Goal: Task Accomplishment & Management: Manage account settings

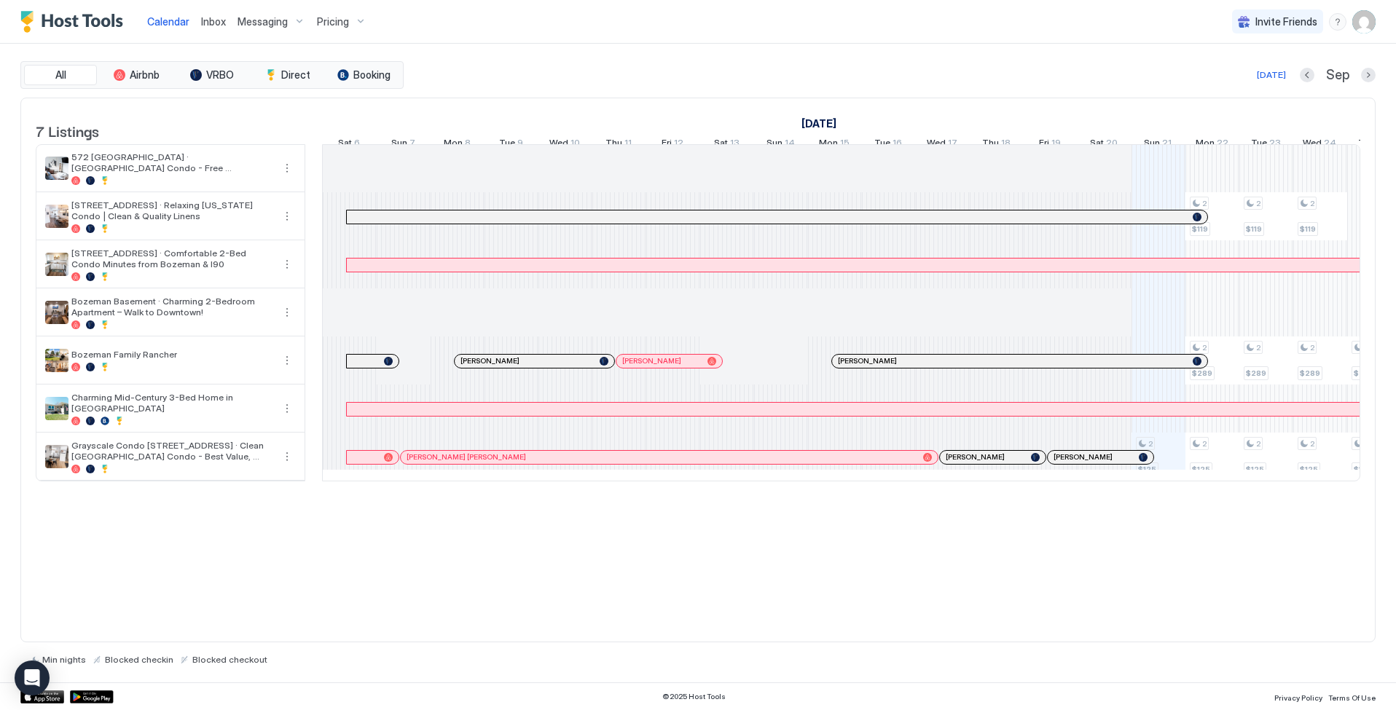
scroll to position [0, 616]
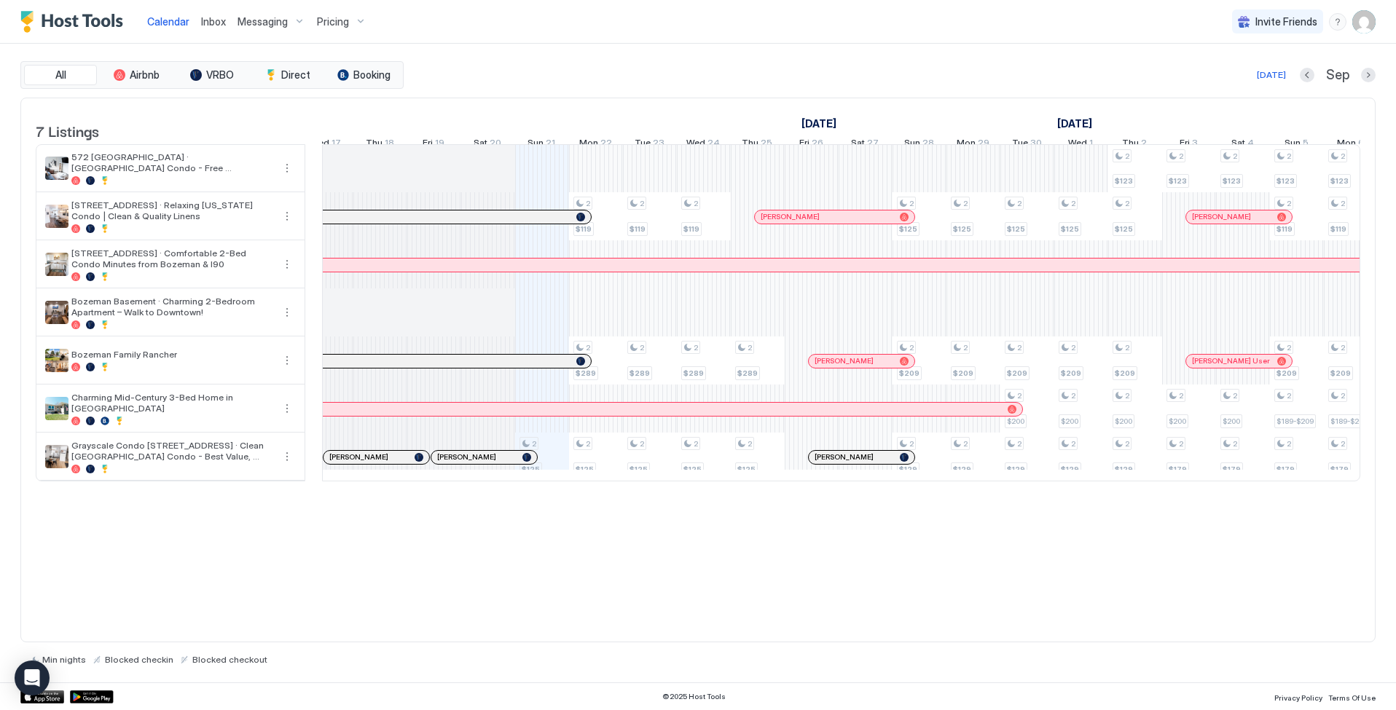
click at [171, 23] on span "Calendar" at bounding box center [168, 21] width 42 height 12
click at [168, 20] on span "Calendar" at bounding box center [168, 21] width 42 height 12
click at [213, 17] on span "Inbox" at bounding box center [213, 21] width 25 height 12
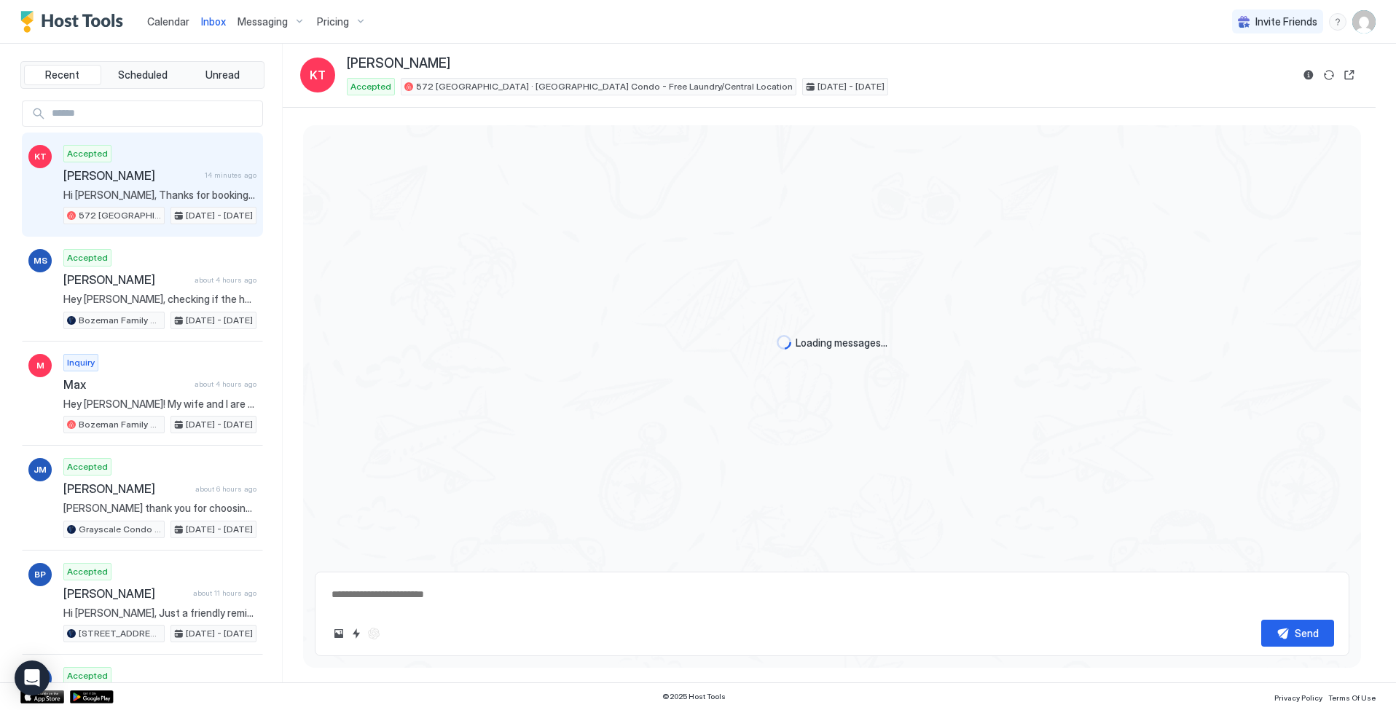
click at [168, 23] on span "Calendar" at bounding box center [168, 21] width 42 height 12
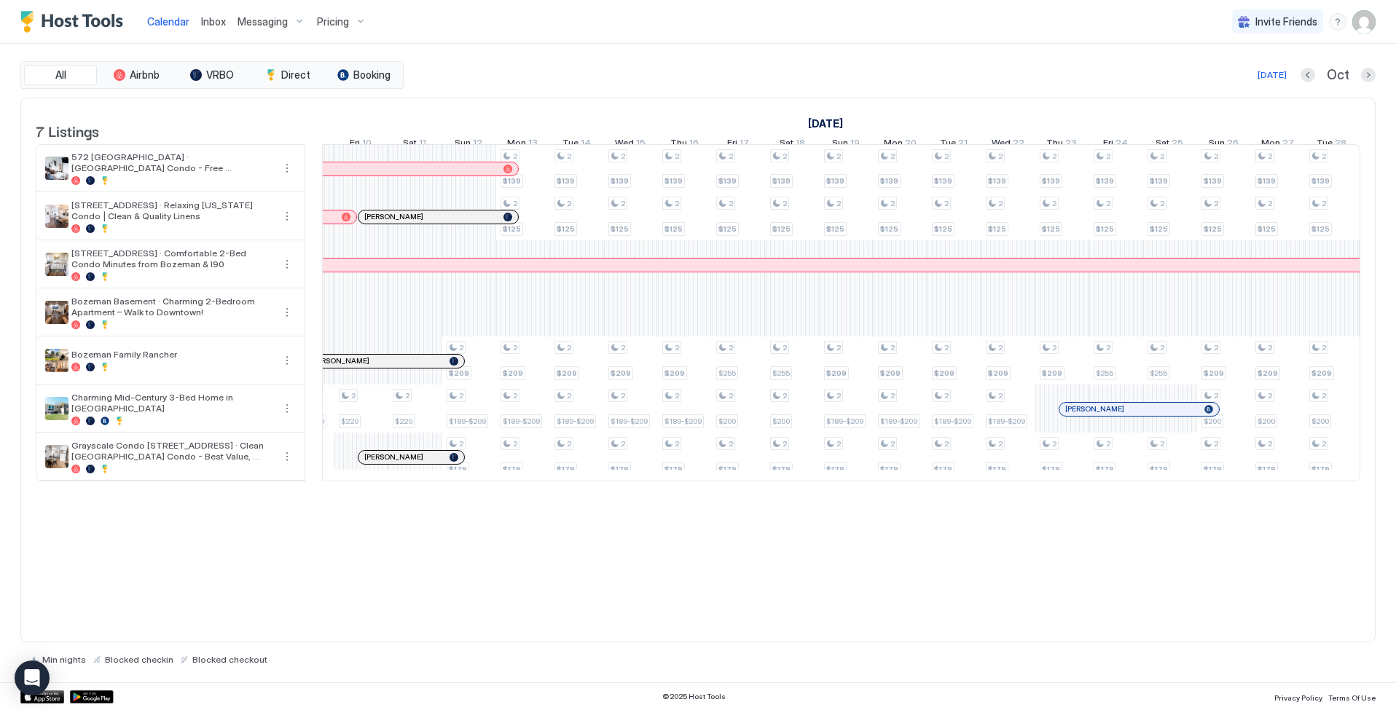
click at [338, 18] on span "Pricing" at bounding box center [333, 21] width 32 height 13
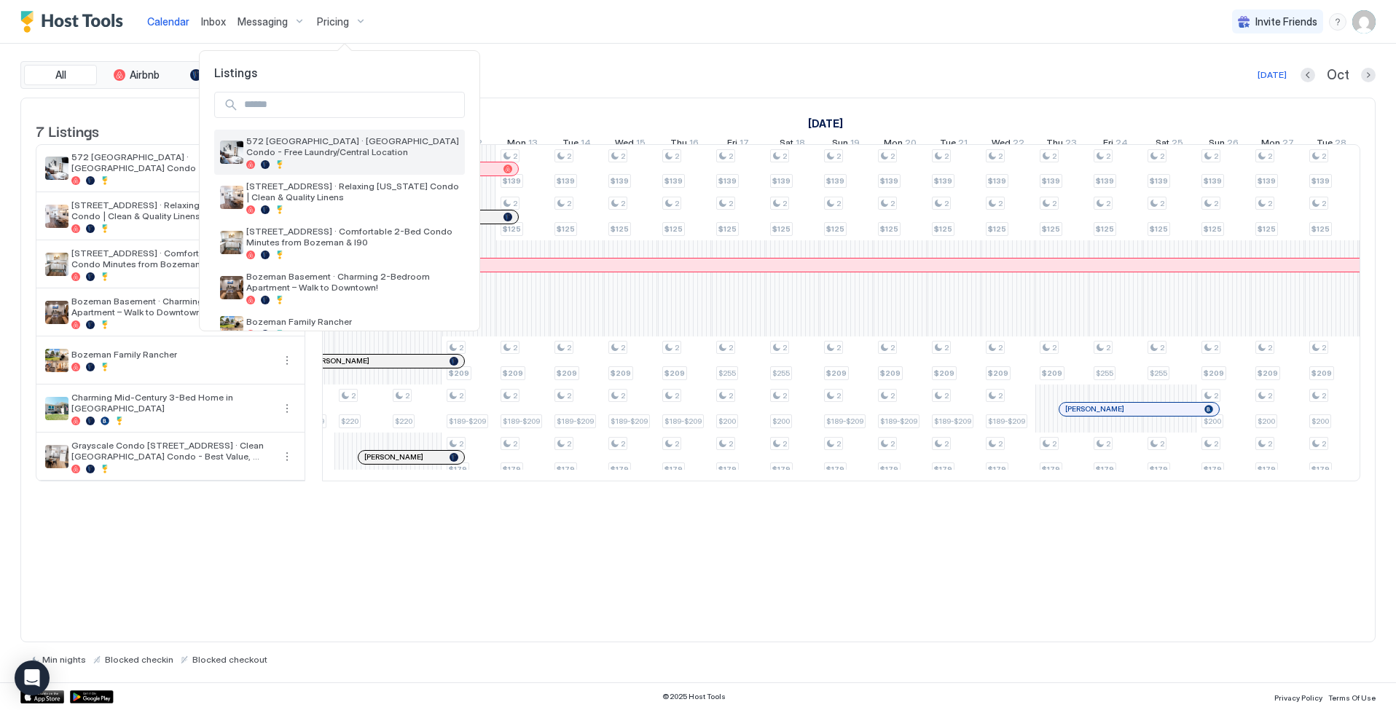
click at [369, 158] on div "572 [GEOGRAPHIC_DATA] · [GEOGRAPHIC_DATA] Condo - Free Laundry/Central Location" at bounding box center [352, 152] width 213 height 34
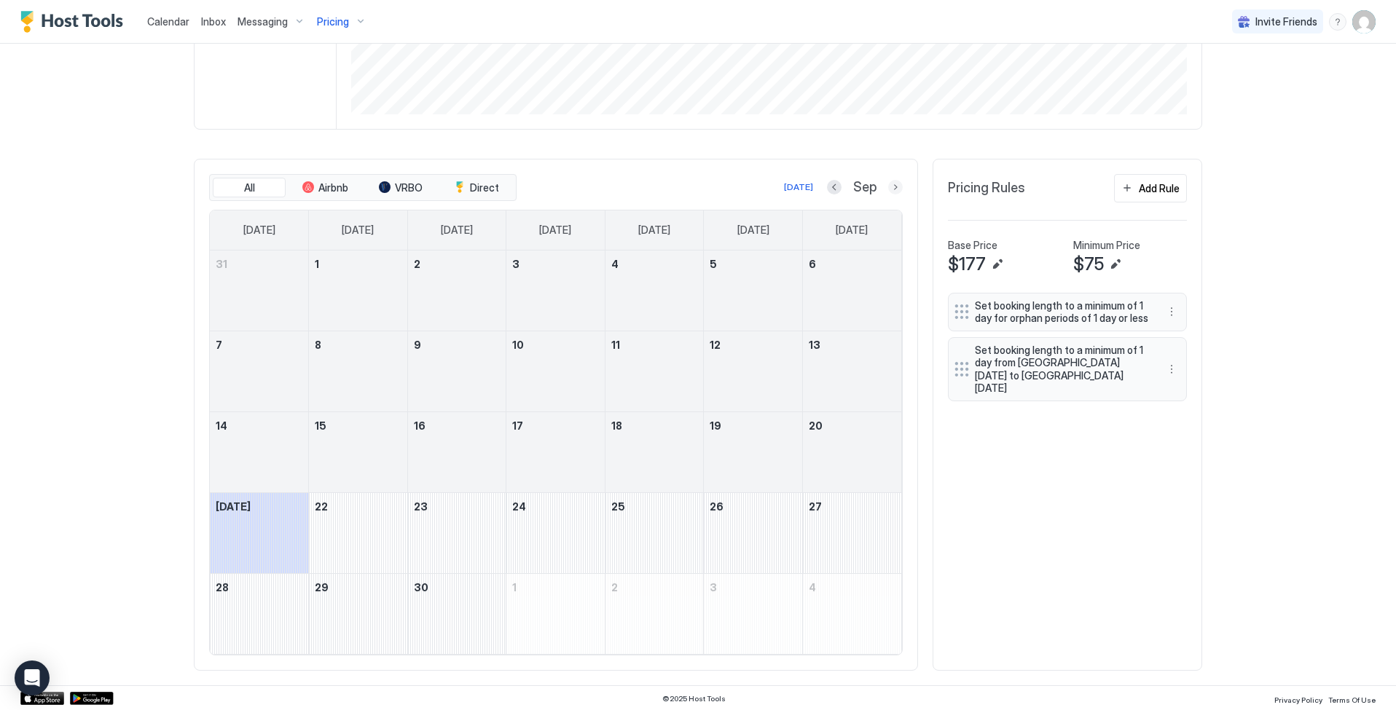
click at [889, 187] on button "Next month" at bounding box center [895, 187] width 15 height 15
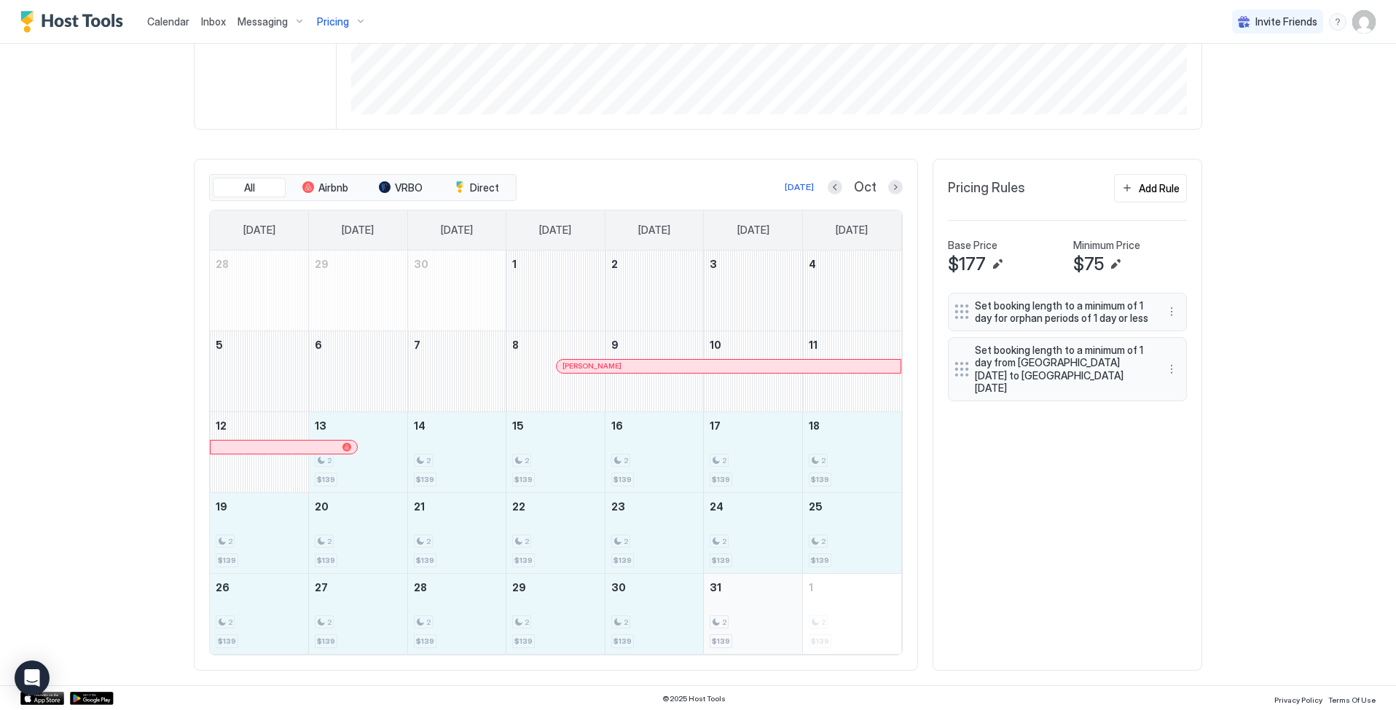
drag, startPoint x: 372, startPoint y: 449, endPoint x: 731, endPoint y: 602, distance: 390.0
click at [731, 602] on tbody "28 29 30 1 2 3 4 5 6 7 8 [PERSON_NAME] 9 10 11 12 13 2 $139 14 2 $139 15 2 $139…" at bounding box center [555, 453] width 691 height 404
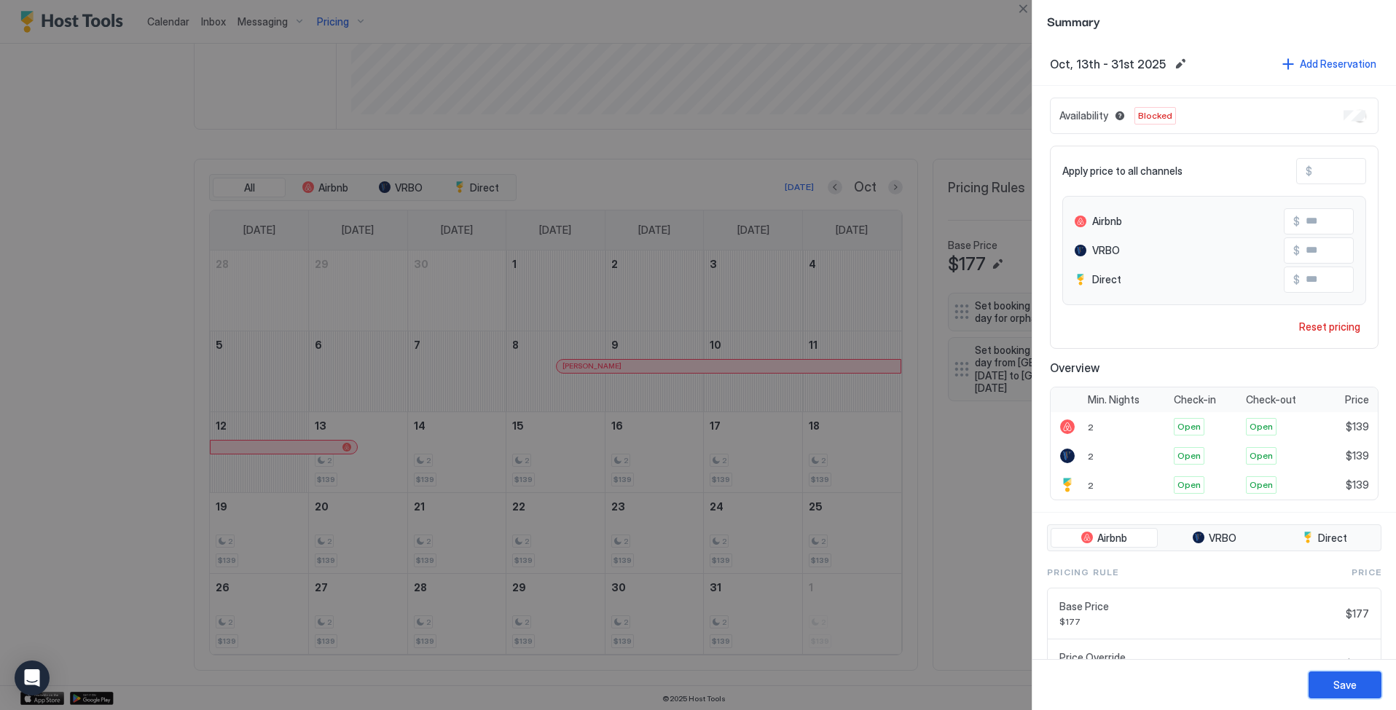
click at [1346, 688] on div "Save" at bounding box center [1344, 684] width 23 height 15
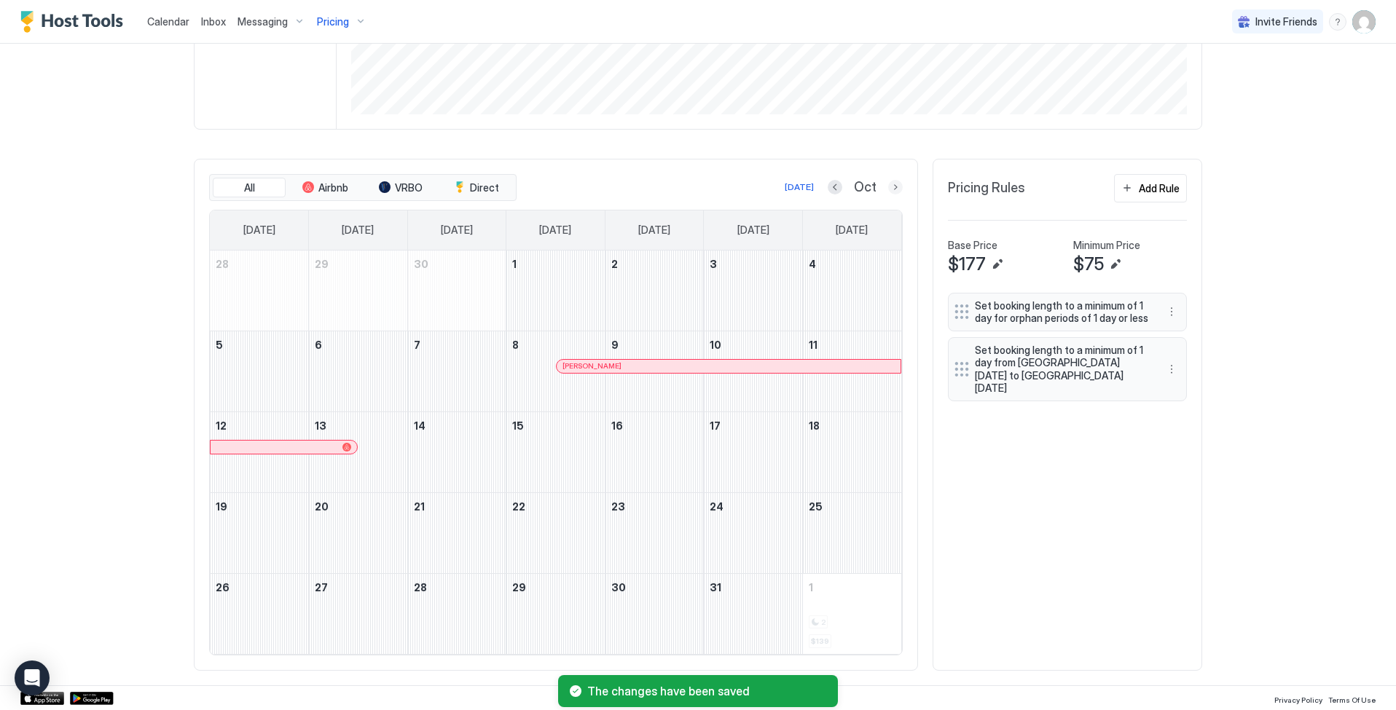
click at [893, 188] on button "Next month" at bounding box center [895, 187] width 15 height 15
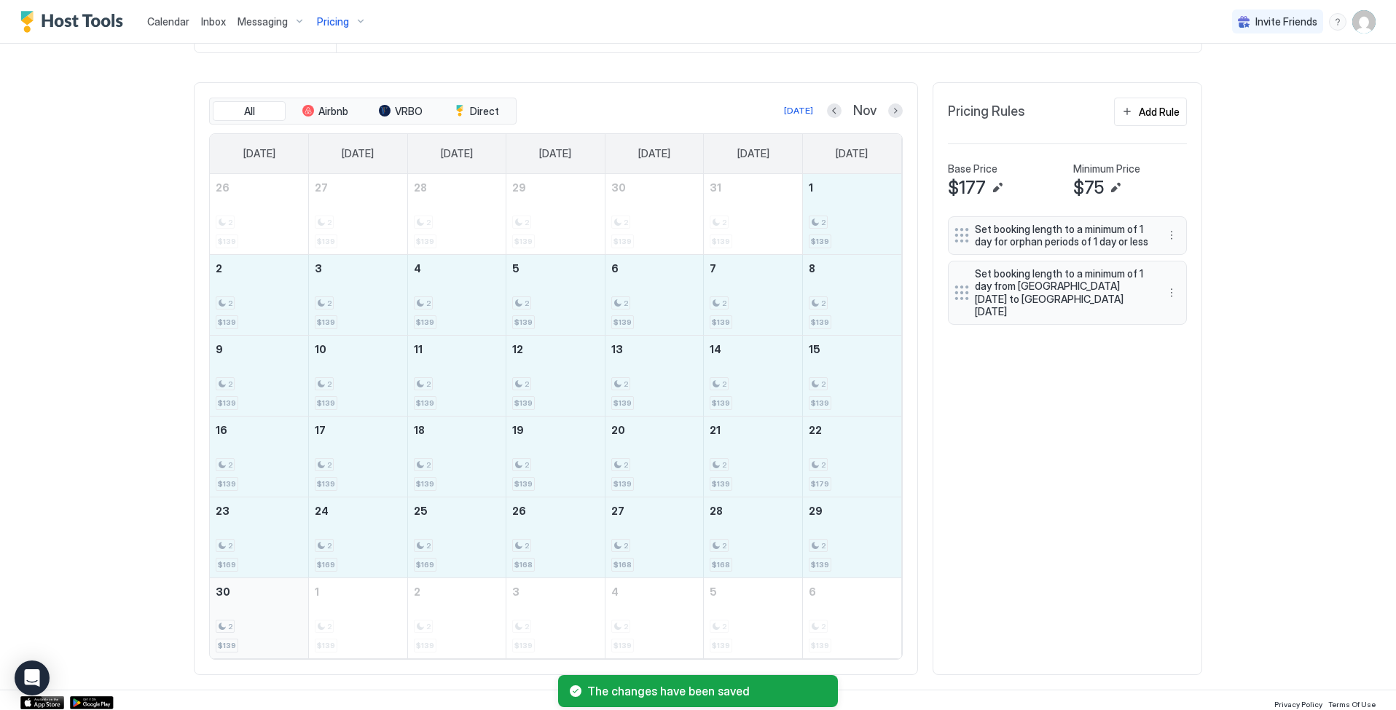
drag, startPoint x: 836, startPoint y: 209, endPoint x: 283, endPoint y: 608, distance: 682.1
click at [283, 608] on tbody "26 2 $139 27 2 $139 28 2 $139 29 2 $139 30 2 $139 31 2 $139 1 2 $139 2 2 $139 3…" at bounding box center [555, 416] width 691 height 484
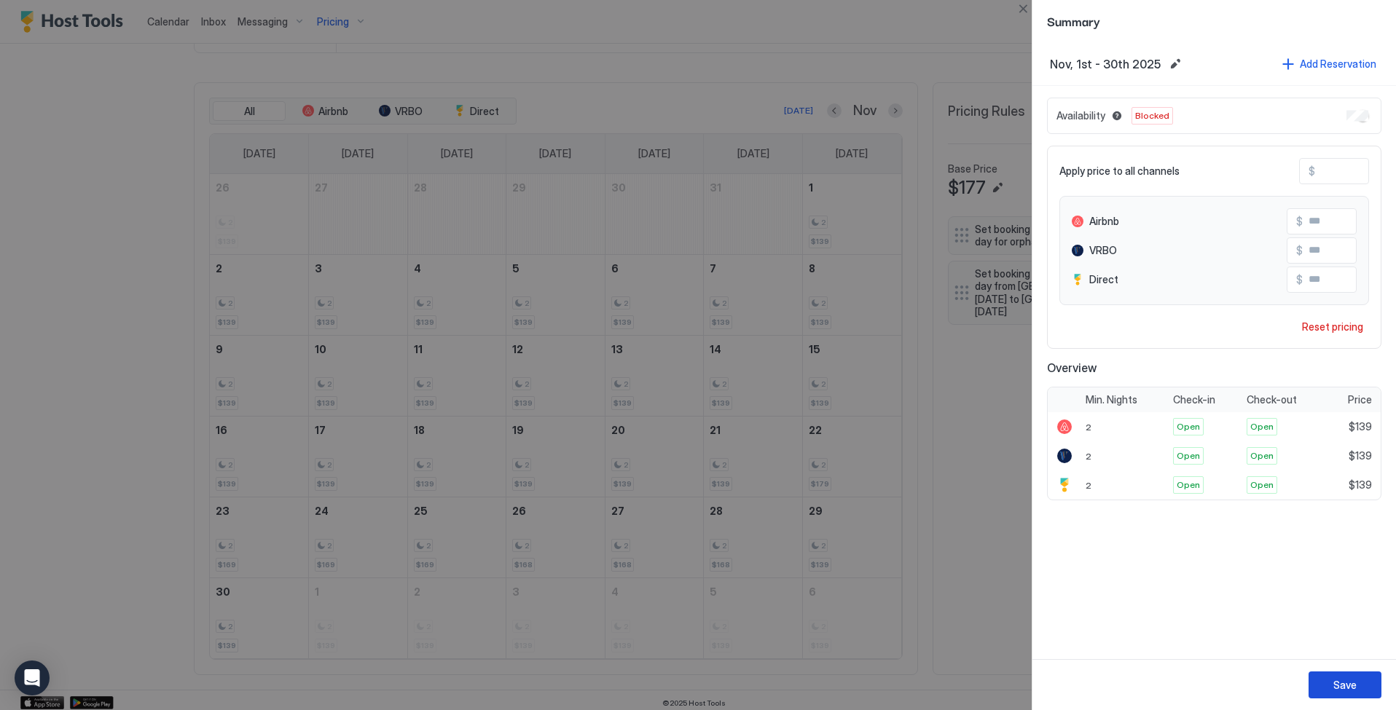
click at [1326, 678] on button "Save" at bounding box center [1344, 685] width 73 height 27
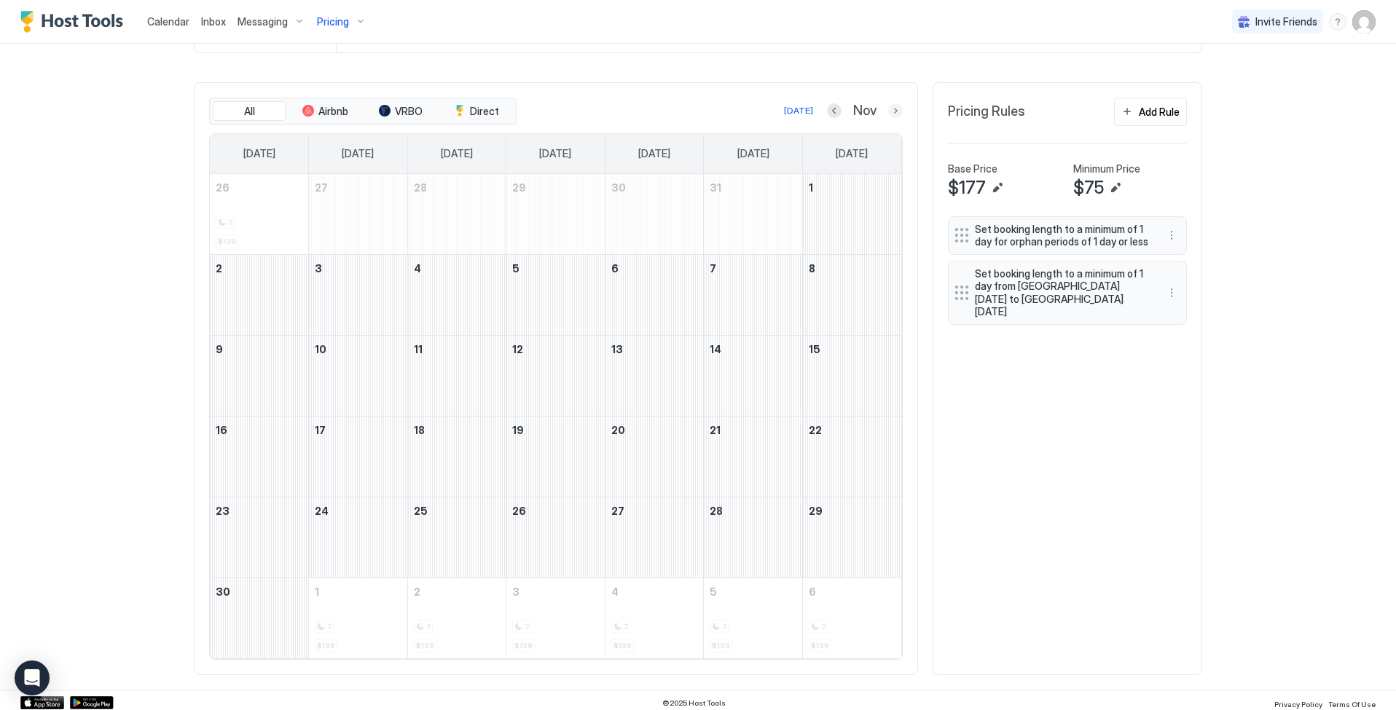
click at [893, 116] on button "Next month" at bounding box center [895, 110] width 15 height 15
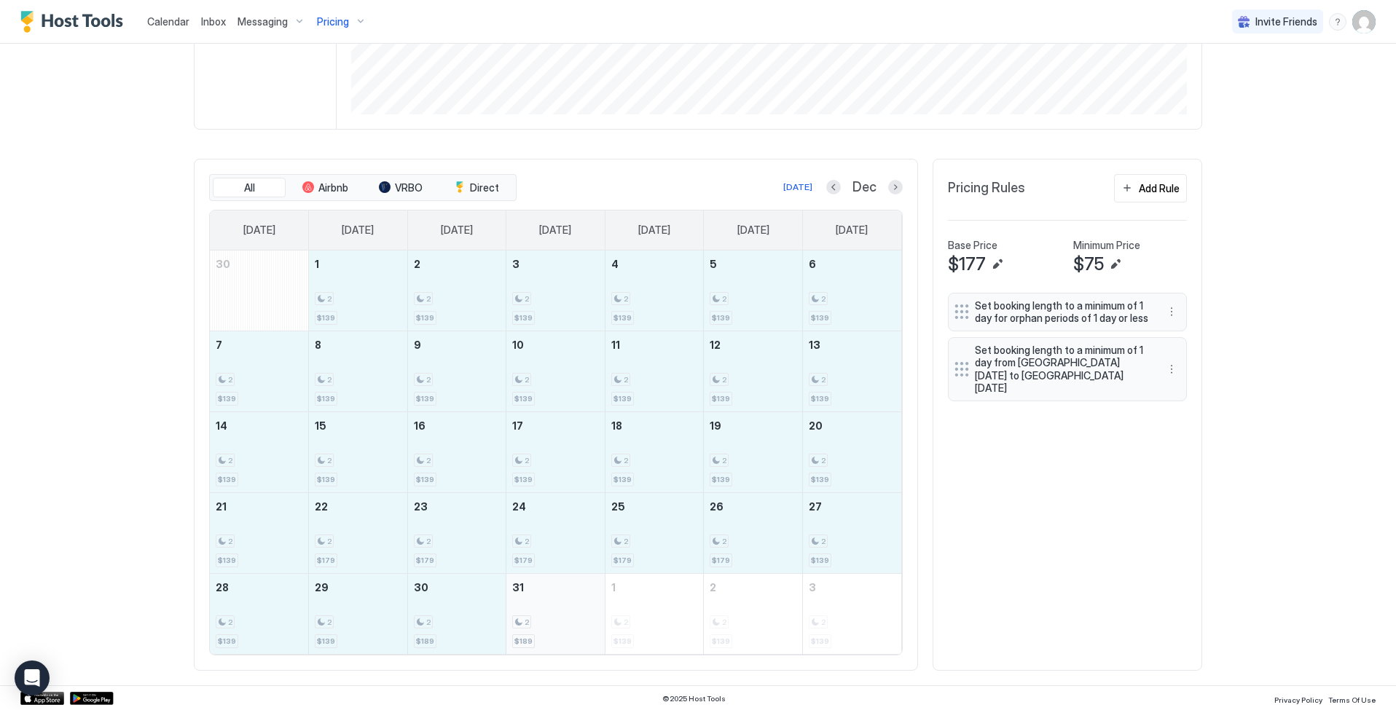
drag, startPoint x: 329, startPoint y: 293, endPoint x: 557, endPoint y: 613, distance: 392.3
click at [557, 613] on tbody "30 1 2 $139 2 2 $139 3 2 $139 4 2 $139 5 2 $139 6 2 $139 7 2 $139 8 2 $139 9 2 …" at bounding box center [555, 453] width 691 height 404
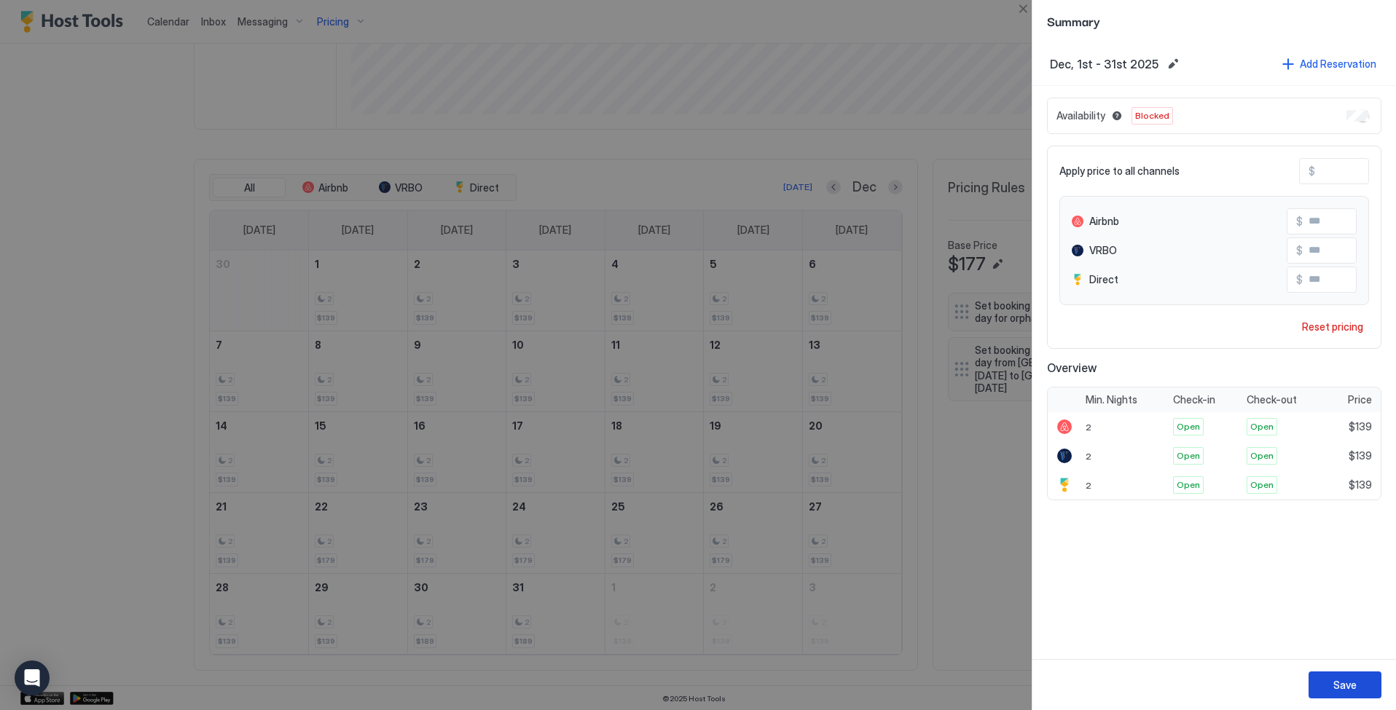
click at [1335, 680] on div "Save" at bounding box center [1344, 684] width 23 height 15
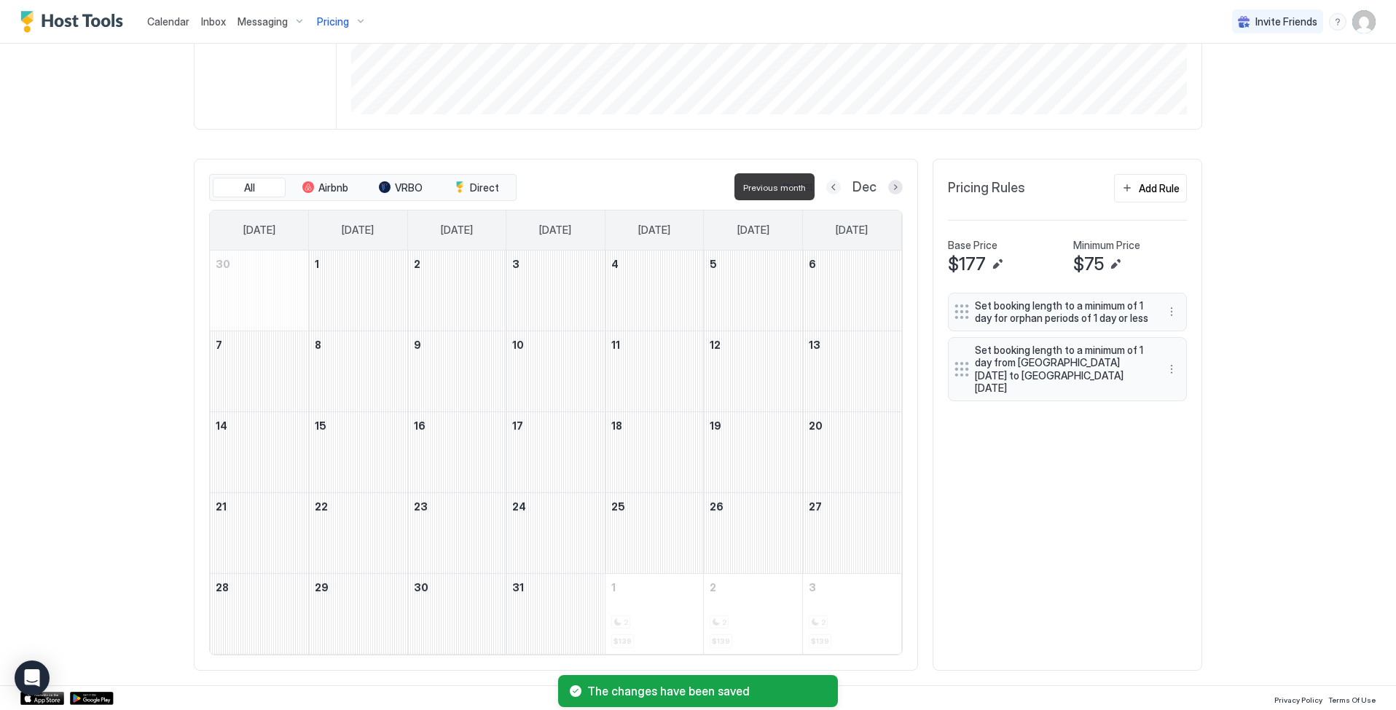
click at [833, 184] on button "Previous month" at bounding box center [833, 187] width 15 height 15
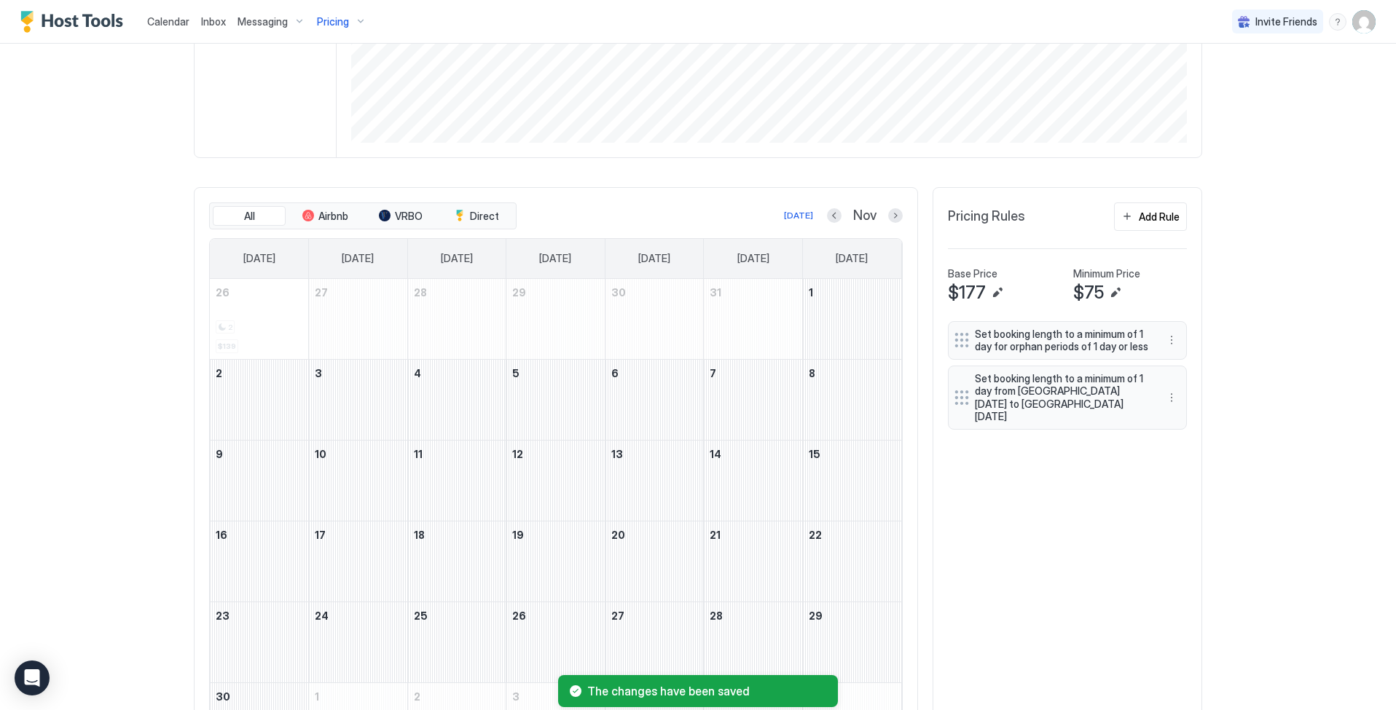
click at [831, 185] on div "572 [GEOGRAPHIC_DATA] · West Shore Condo - Free Laundry/Central Location Calend…" at bounding box center [698, 286] width 1008 height 1017
click at [829, 210] on button "Previous month" at bounding box center [834, 215] width 15 height 15
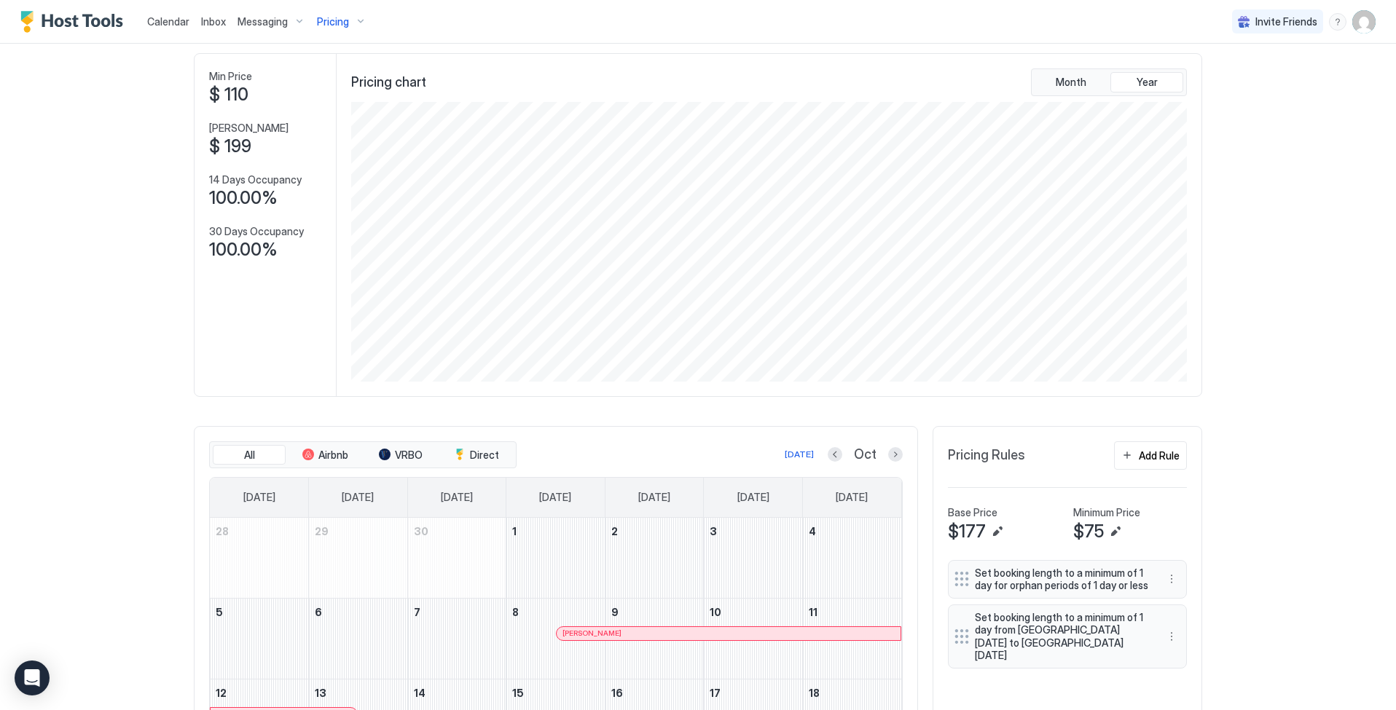
click at [164, 17] on span "Calendar" at bounding box center [168, 21] width 42 height 12
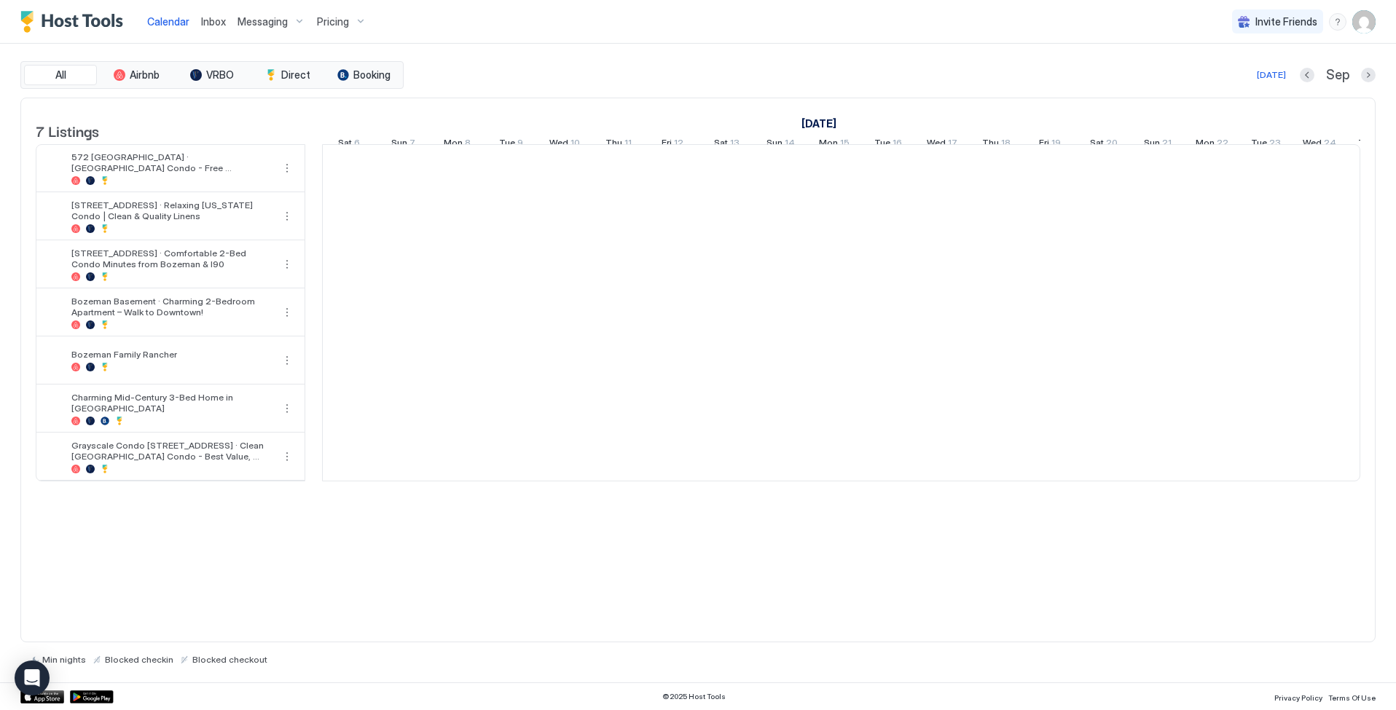
scroll to position [0, 809]
click at [174, 27] on span "Calendar" at bounding box center [168, 21] width 42 height 12
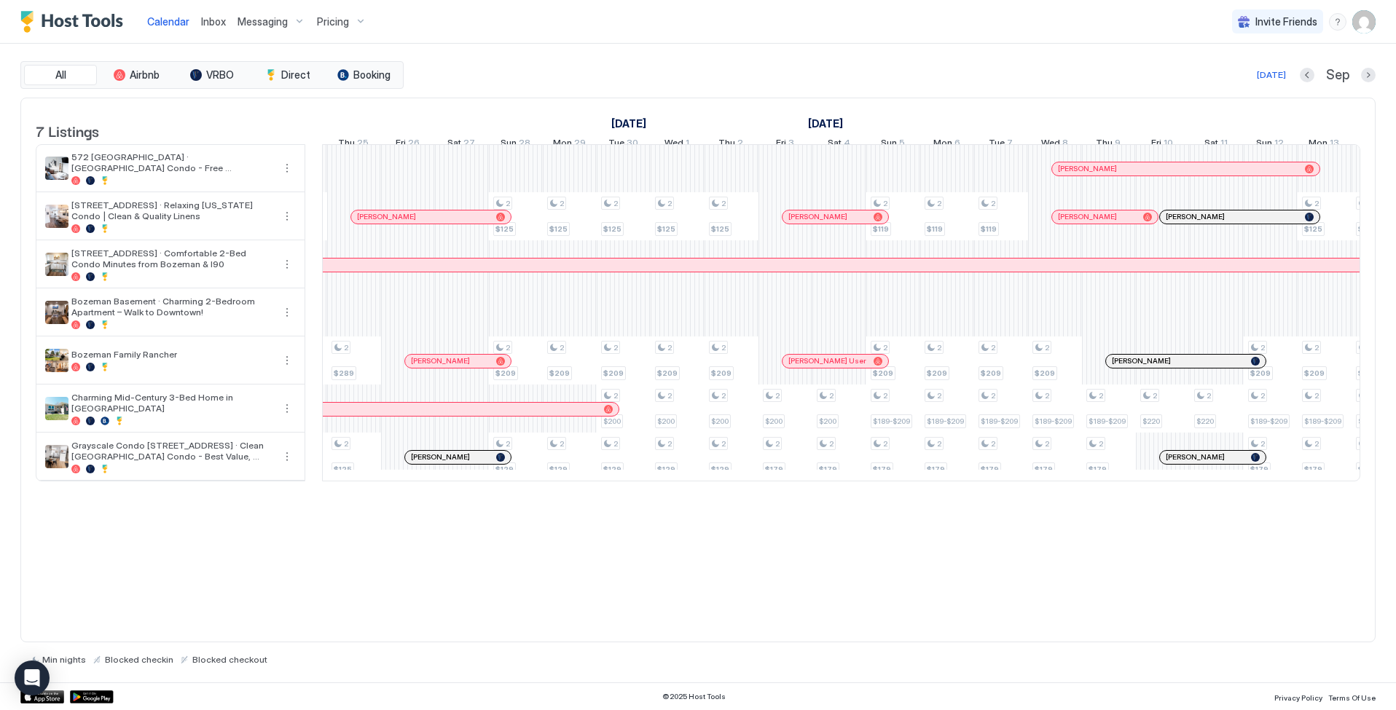
scroll to position [0, 1129]
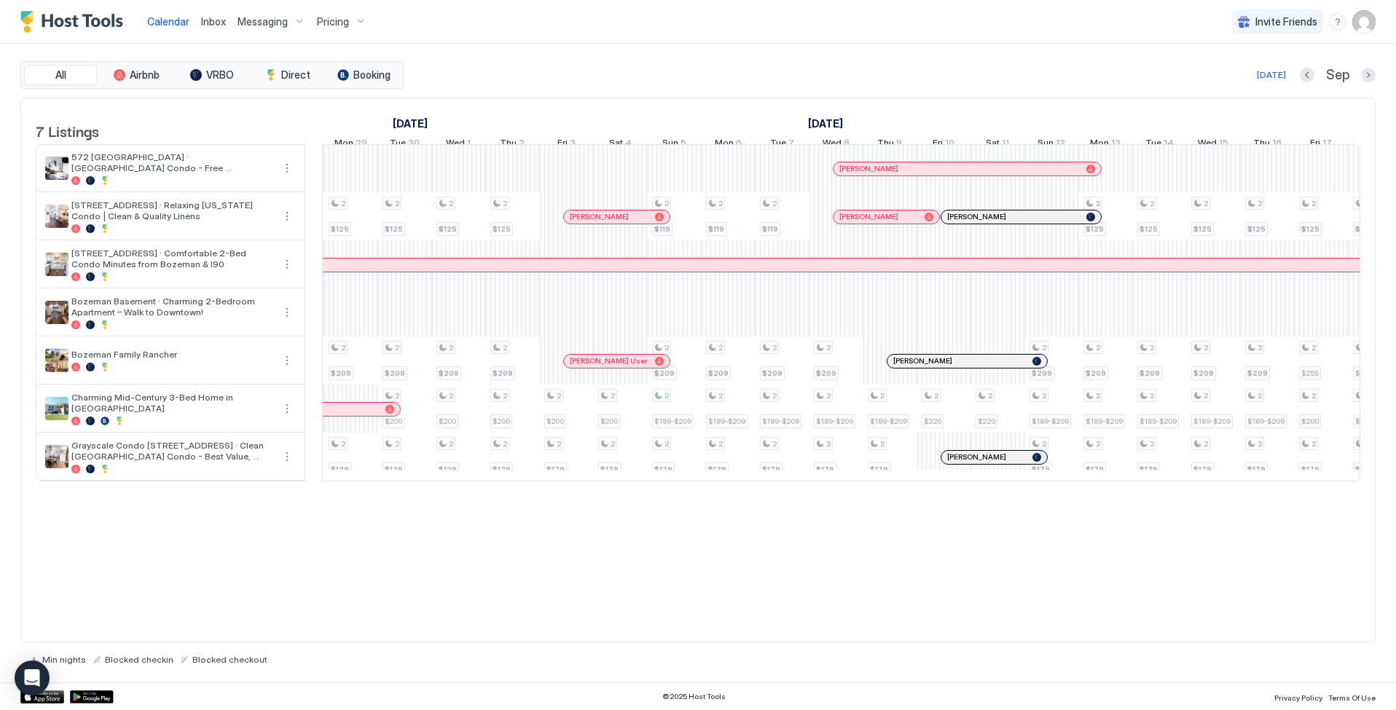
click at [337, 22] on span "Pricing" at bounding box center [333, 21] width 32 height 13
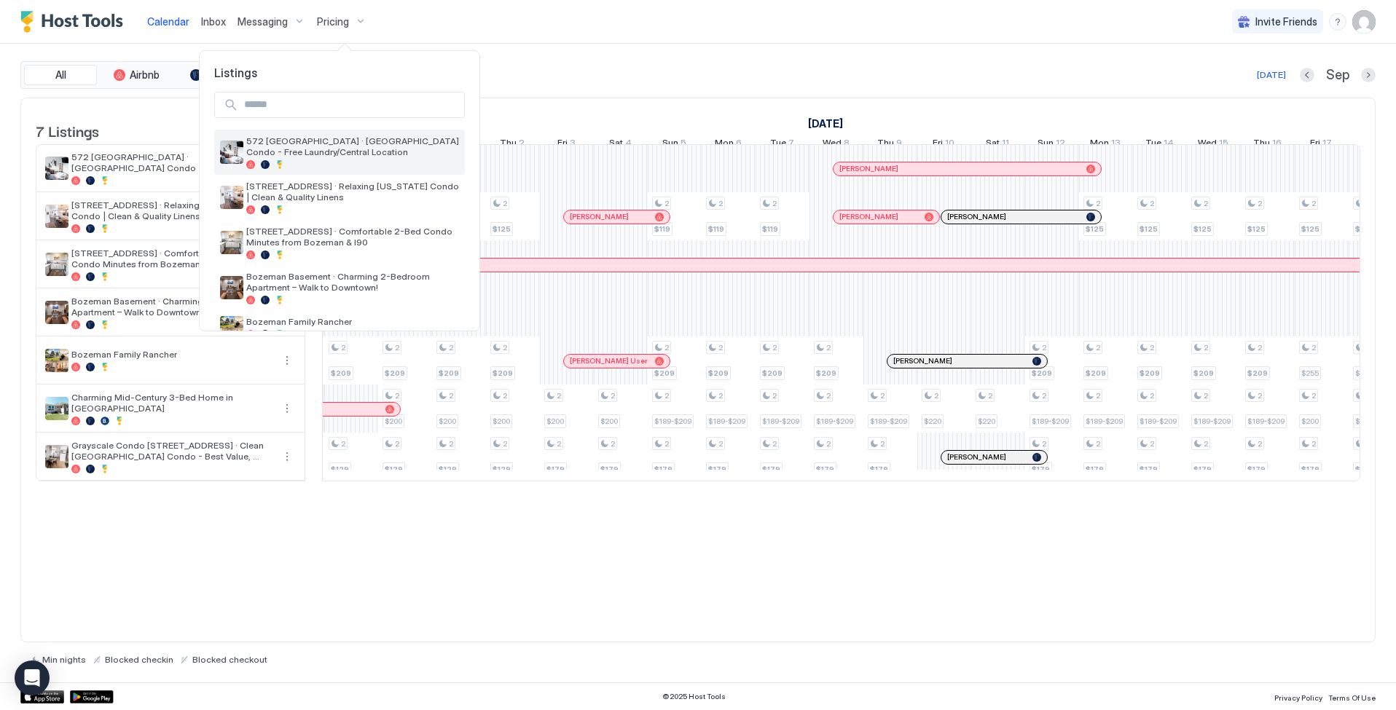
click at [331, 154] on span "572 [GEOGRAPHIC_DATA] · [GEOGRAPHIC_DATA] Condo - Free Laundry/Central Location" at bounding box center [352, 146] width 213 height 22
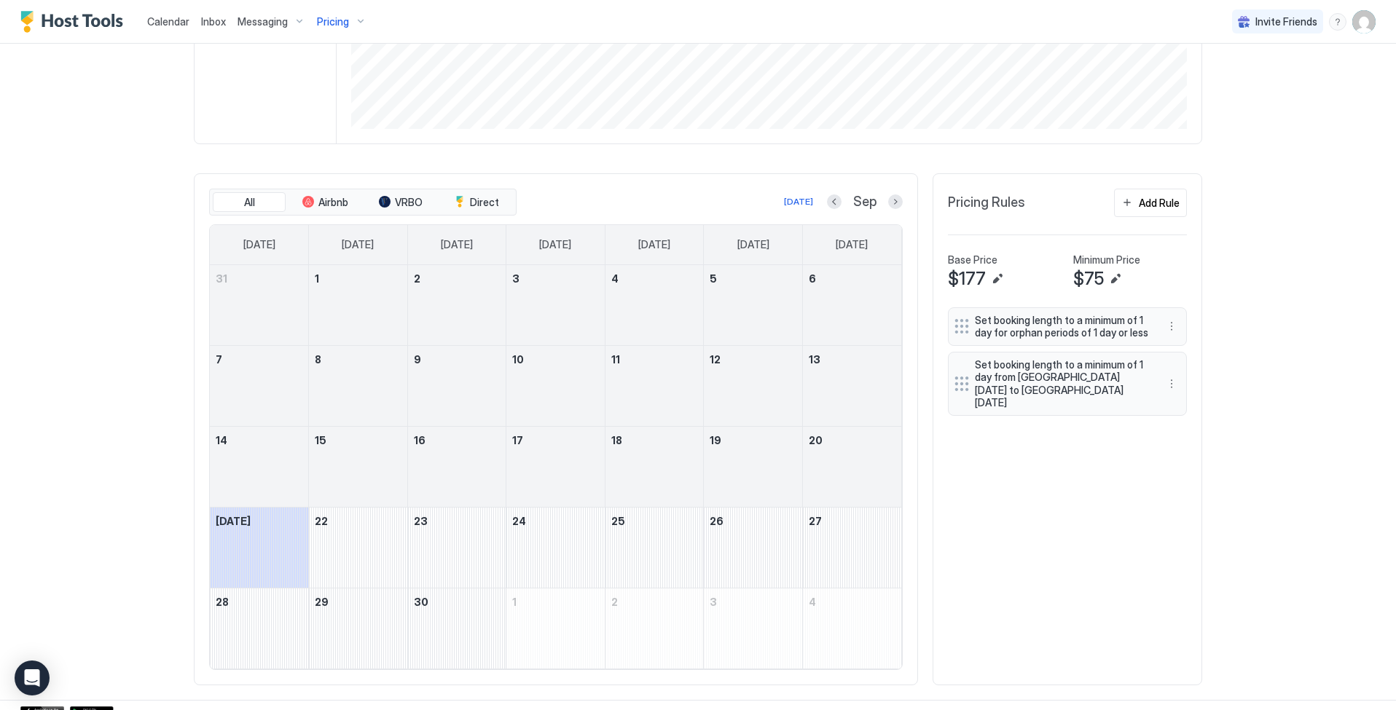
scroll to position [315, 0]
click at [888, 203] on button "Next month" at bounding box center [895, 201] width 15 height 15
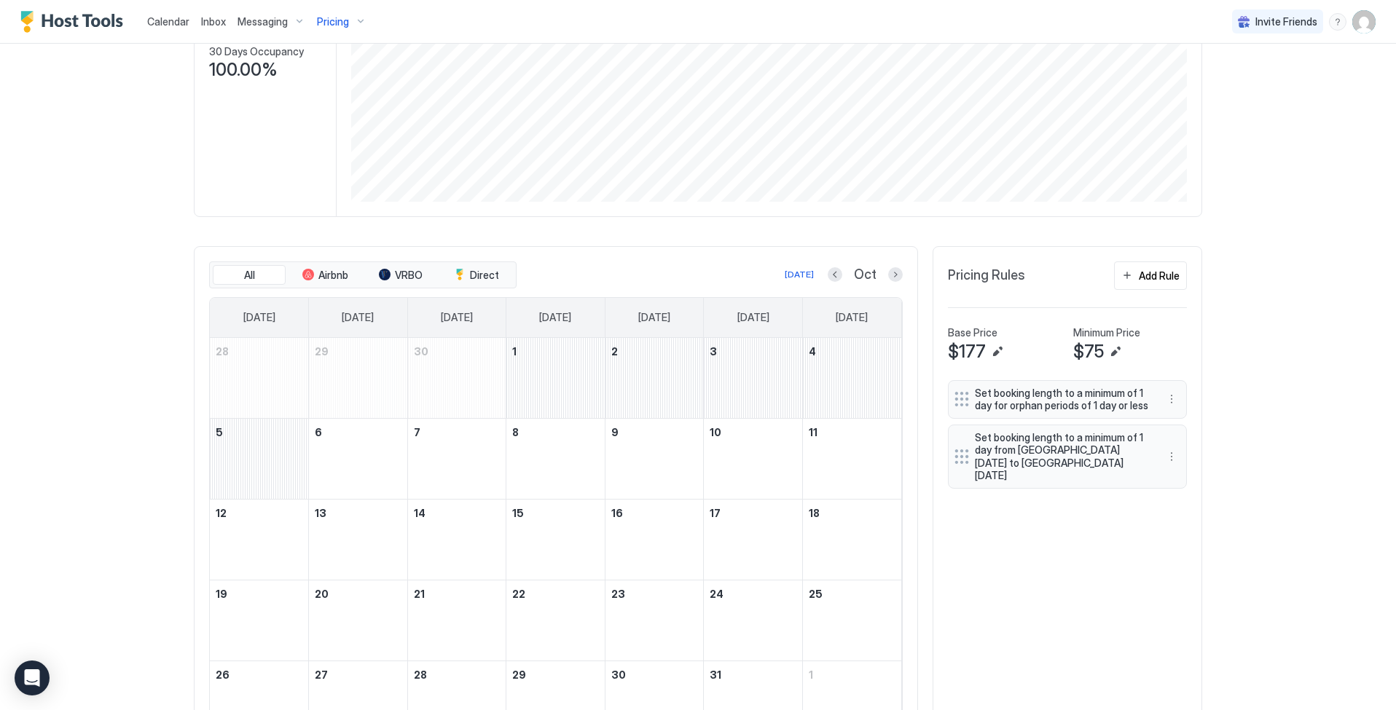
scroll to position [322, 0]
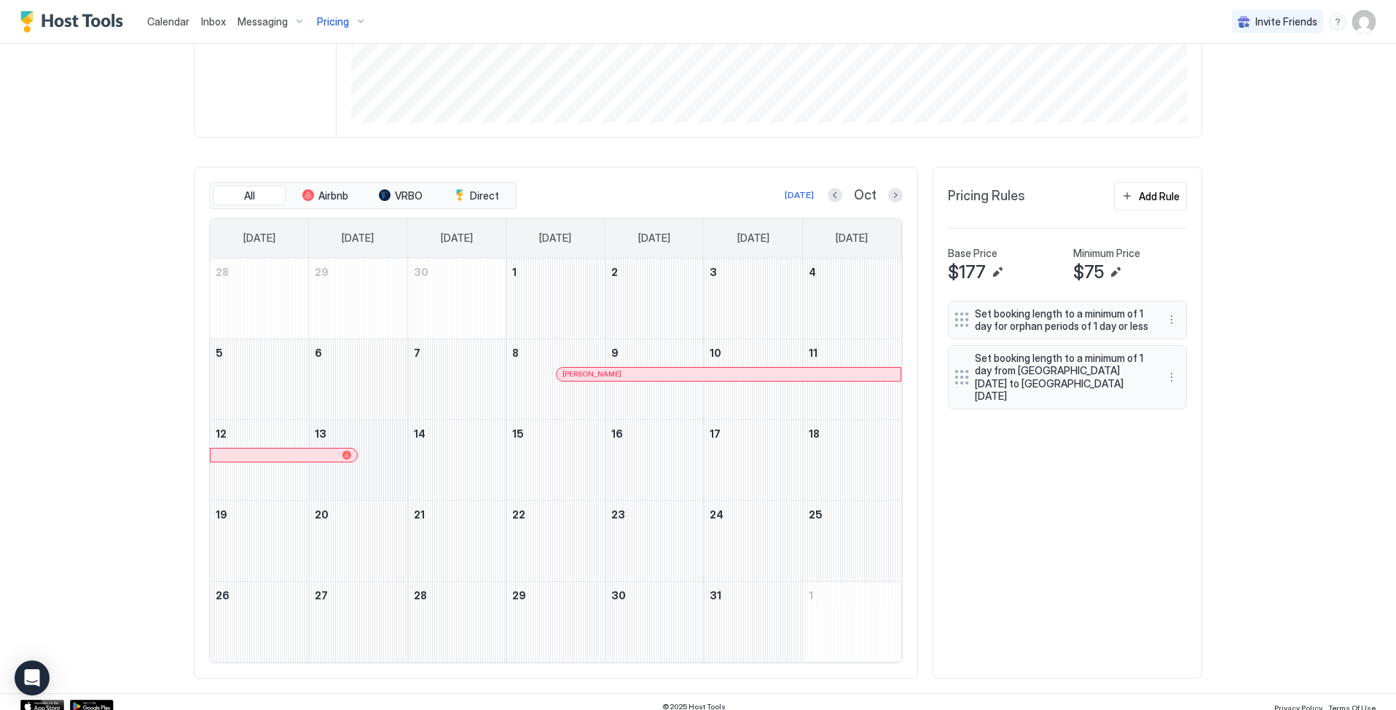
drag, startPoint x: 541, startPoint y: 380, endPoint x: 352, endPoint y: 468, distance: 209.2
click at [353, 468] on tbody "28 29 30 1 2 3 4 5 6 7 8 [PERSON_NAME] 9 10 11 12 13 14 15 16 17 18 19 20 21 22…" at bounding box center [555, 461] width 691 height 404
drag, startPoint x: 542, startPoint y: 350, endPoint x: 792, endPoint y: 365, distance: 250.3
click at [792, 365] on tr "5 6 7 8 [PERSON_NAME] 9 10 11" at bounding box center [555, 379] width 691 height 81
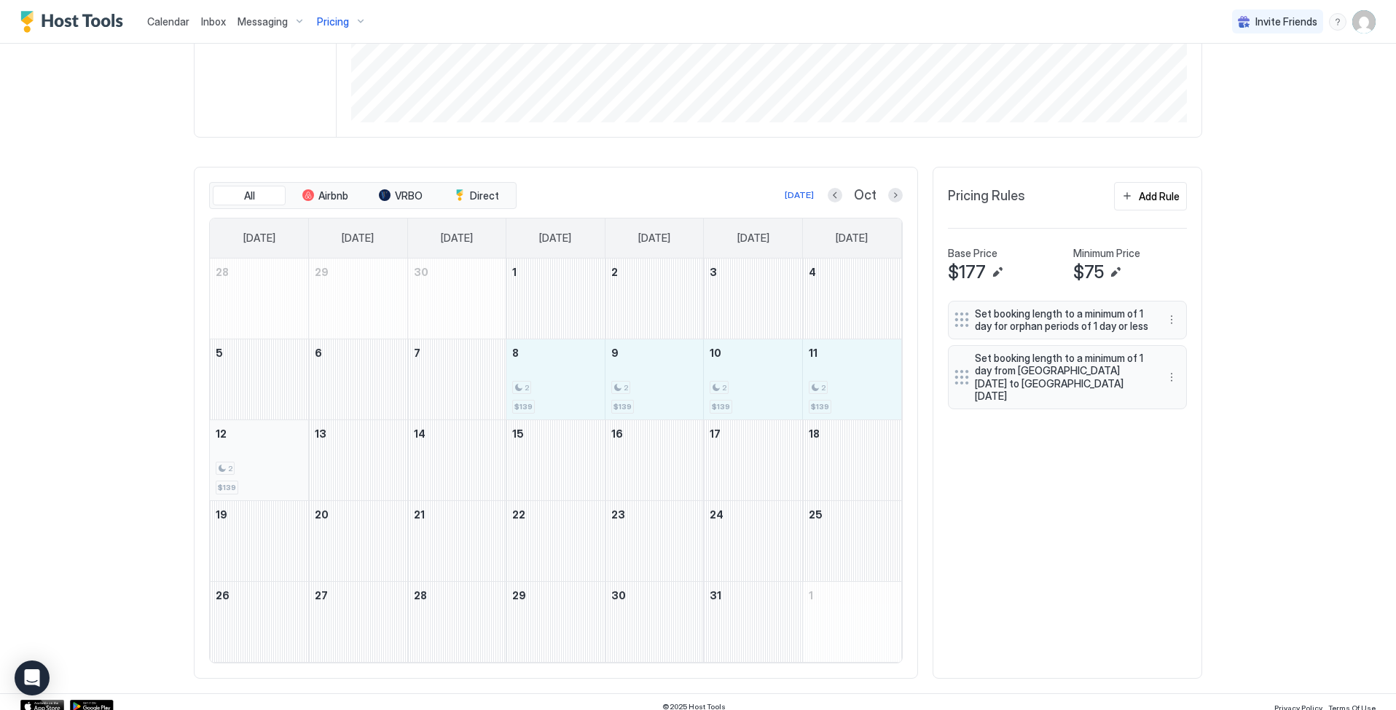
drag, startPoint x: 529, startPoint y: 378, endPoint x: 262, endPoint y: 462, distance: 279.5
click at [262, 462] on tbody "28 29 30 1 2 3 4 5 6 7 8 2 $139 9 2 $139 10 2 $139 11 2 $139 12 2 $139 13 14 15…" at bounding box center [555, 461] width 691 height 404
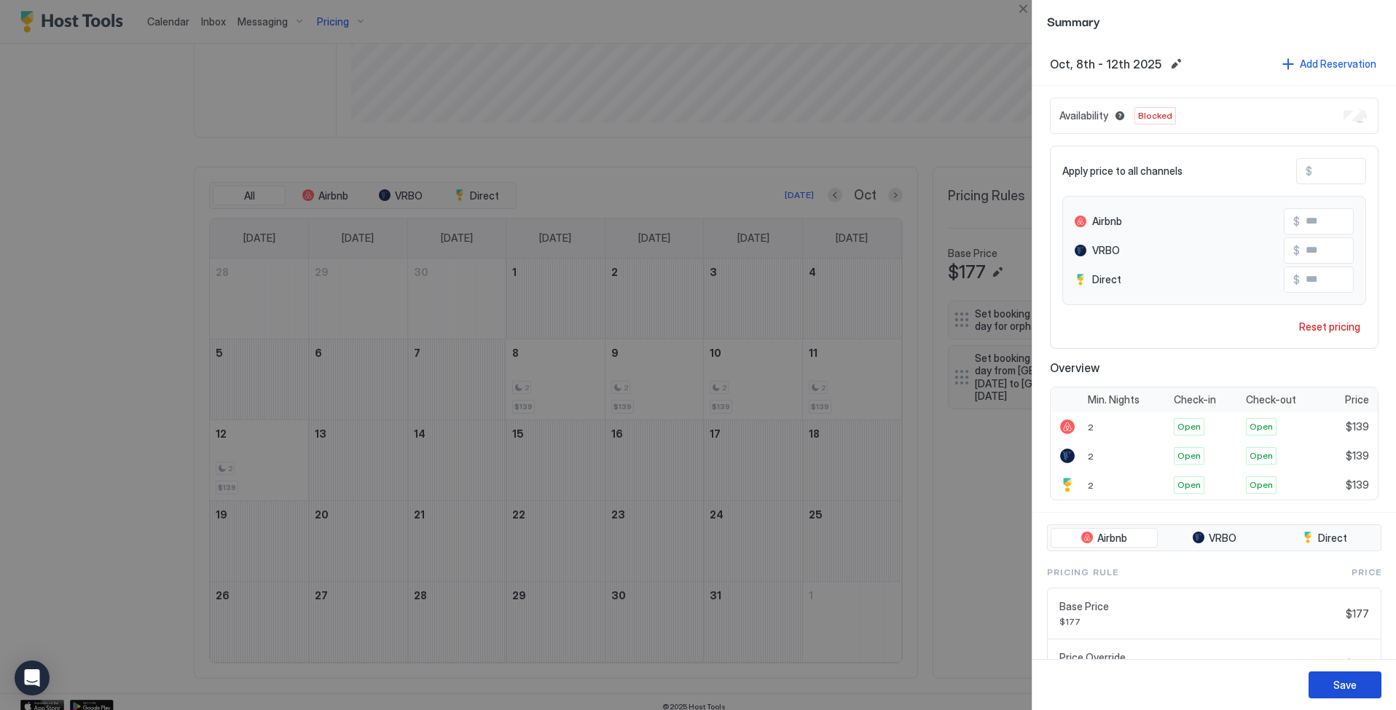
click at [1345, 687] on div "Save" at bounding box center [1344, 684] width 23 height 15
